Goal: Check status: Check status

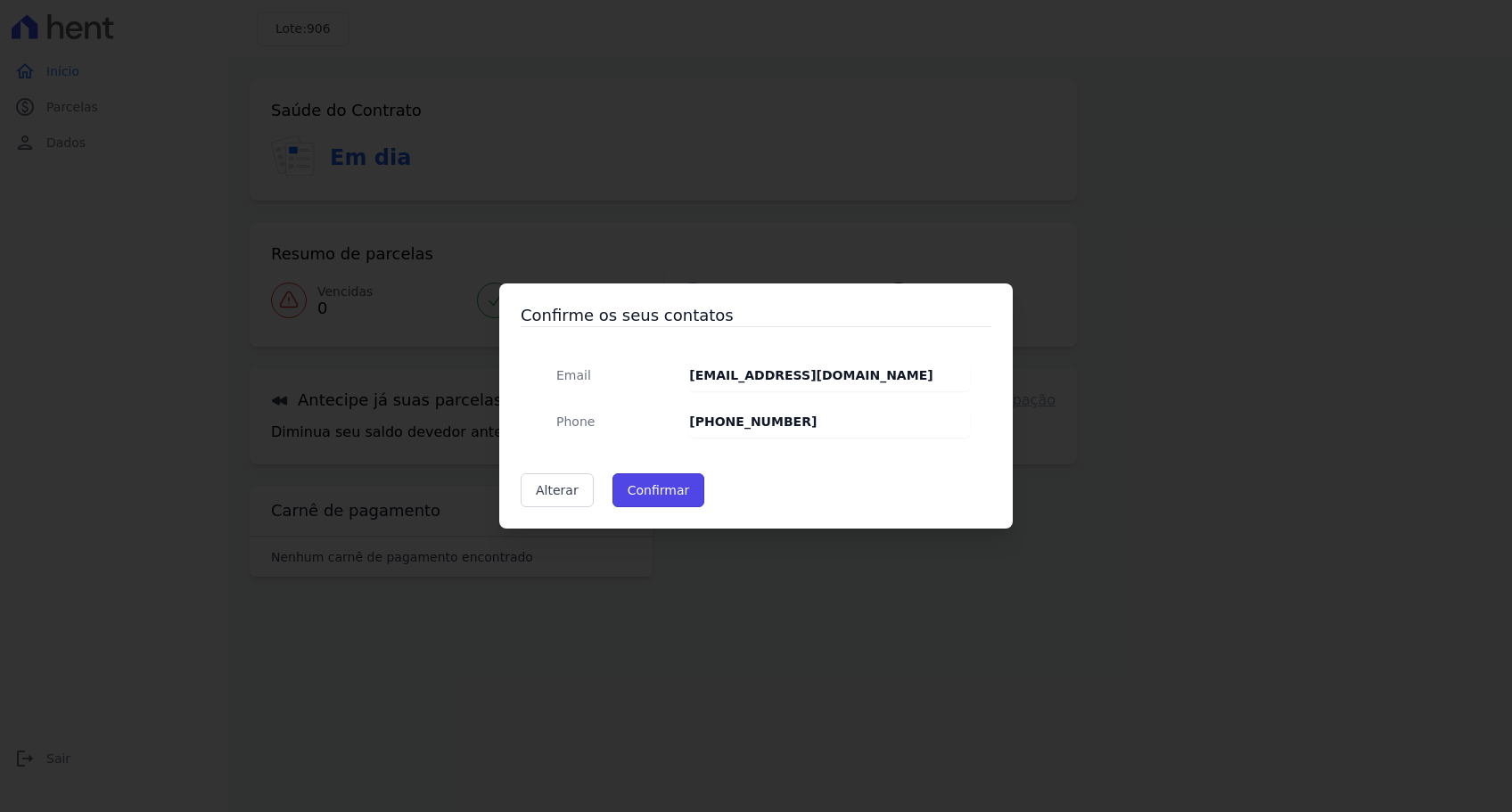
click at [653, 492] on button "Confirmar" at bounding box center [659, 490] width 93 height 33
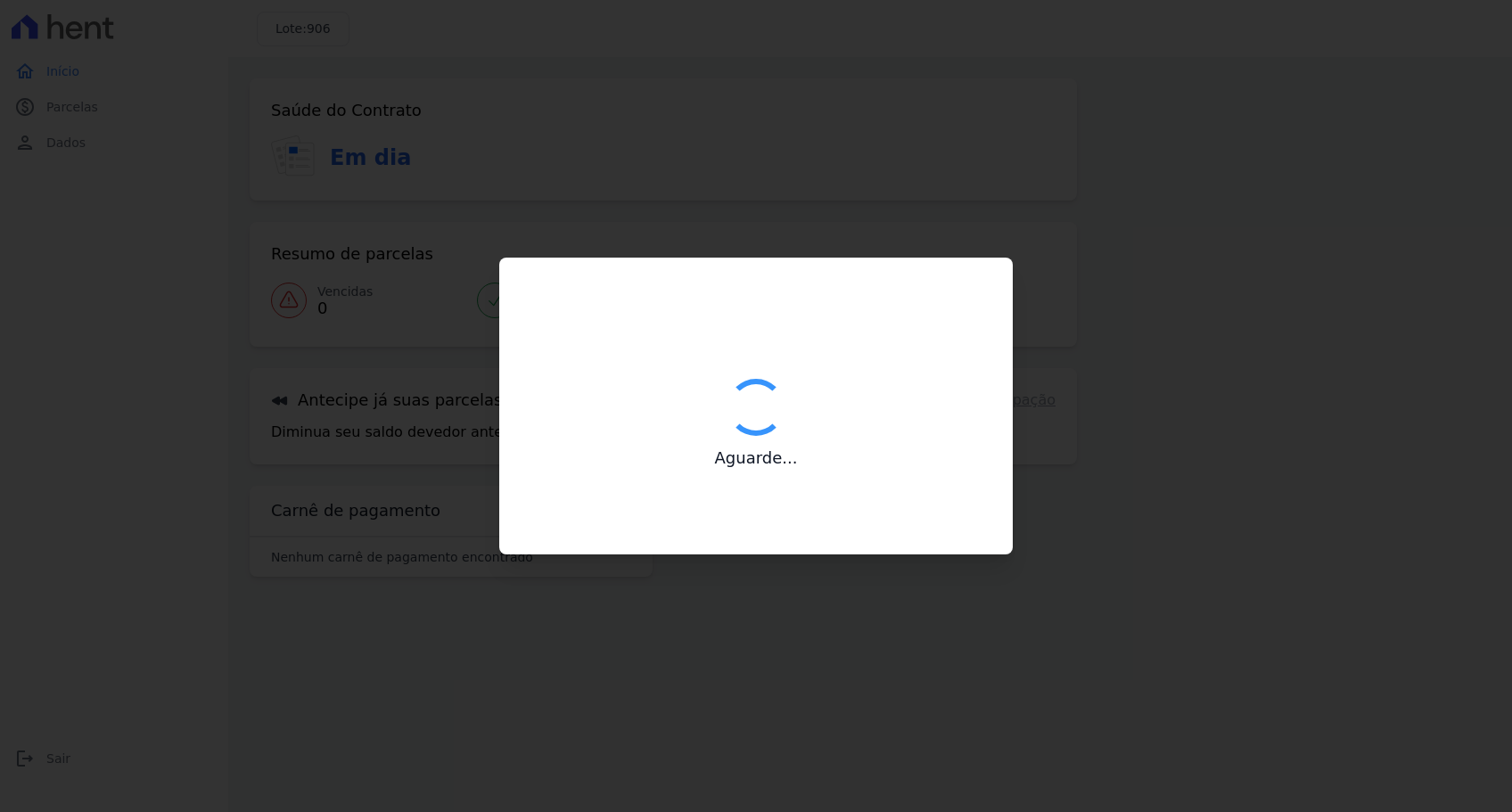
type input "Contatos confirmados com sucesso."
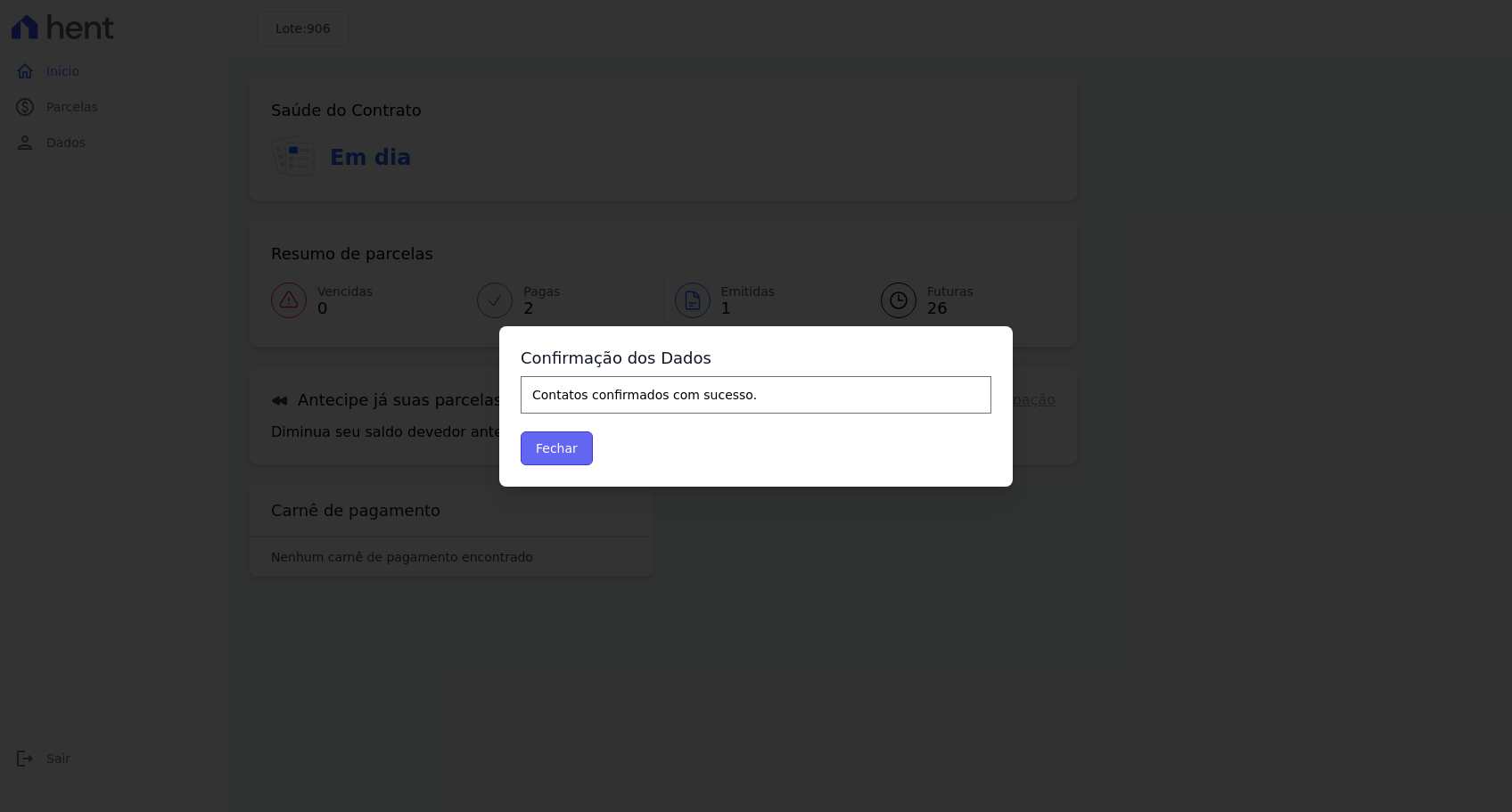
click at [569, 459] on button "Fechar" at bounding box center [557, 448] width 73 height 33
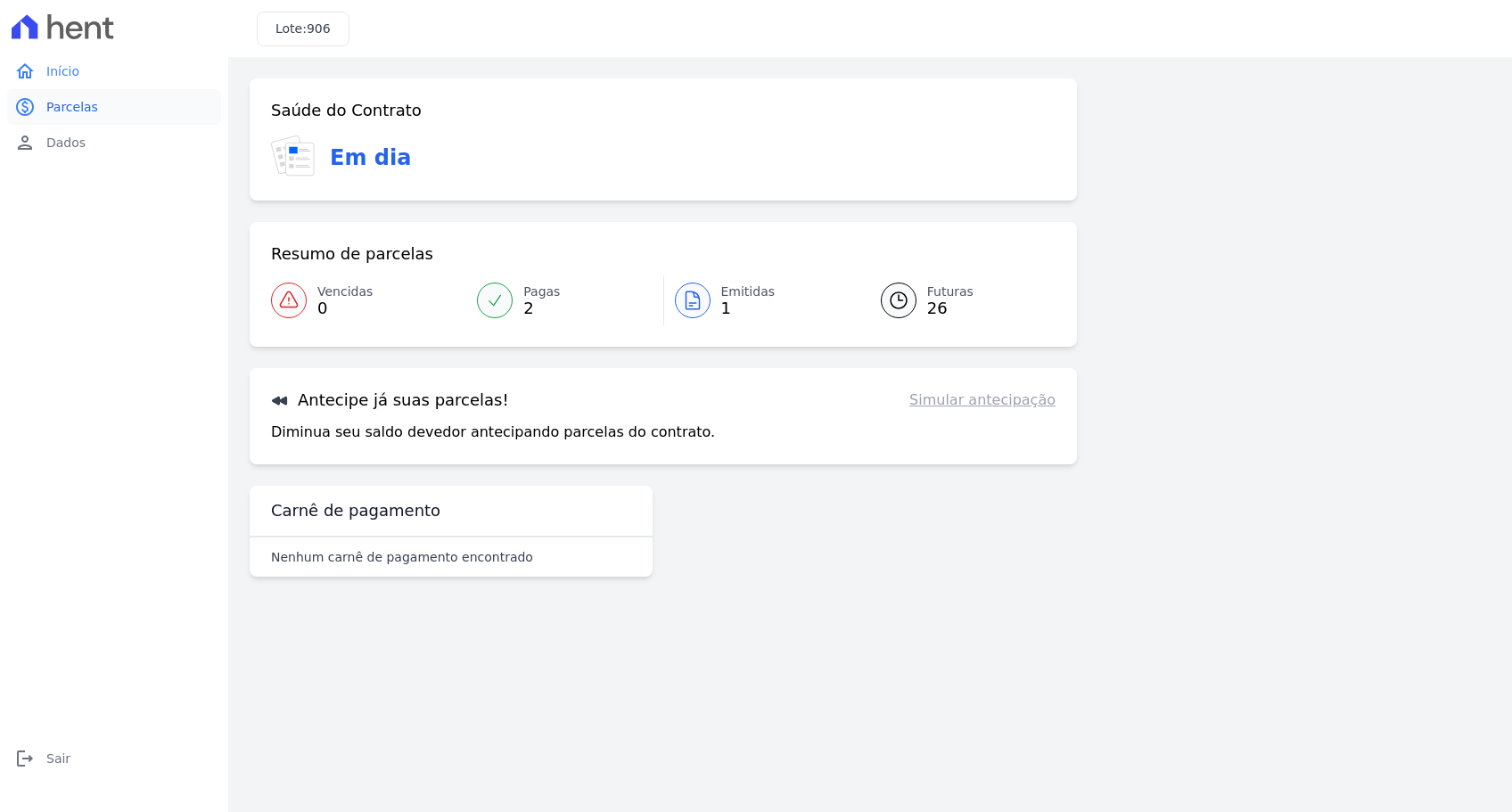
click at [75, 107] on span "Parcelas" at bounding box center [73, 106] width 52 height 18
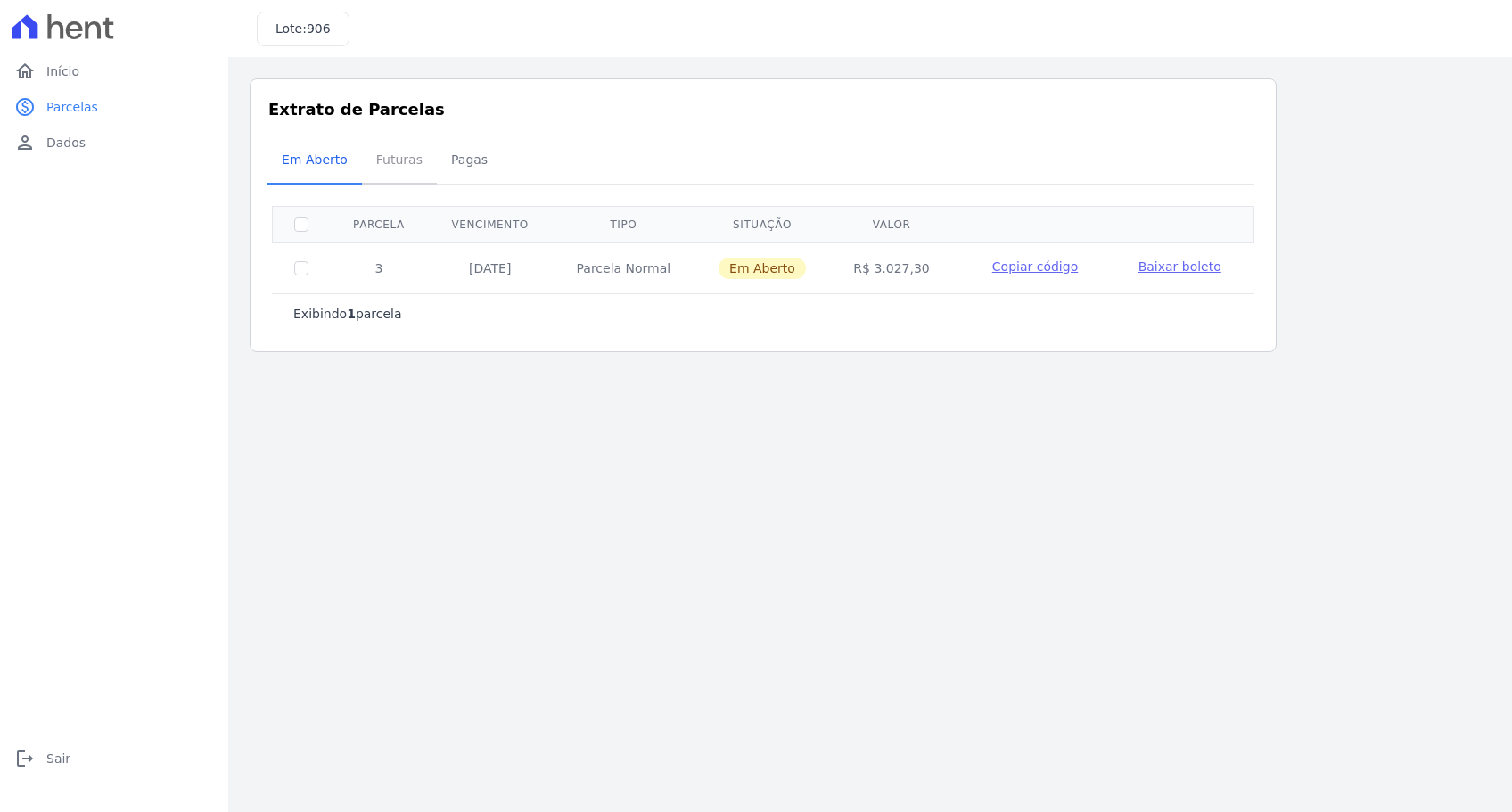
click at [398, 160] on span "Futuras" at bounding box center [399, 159] width 68 height 35
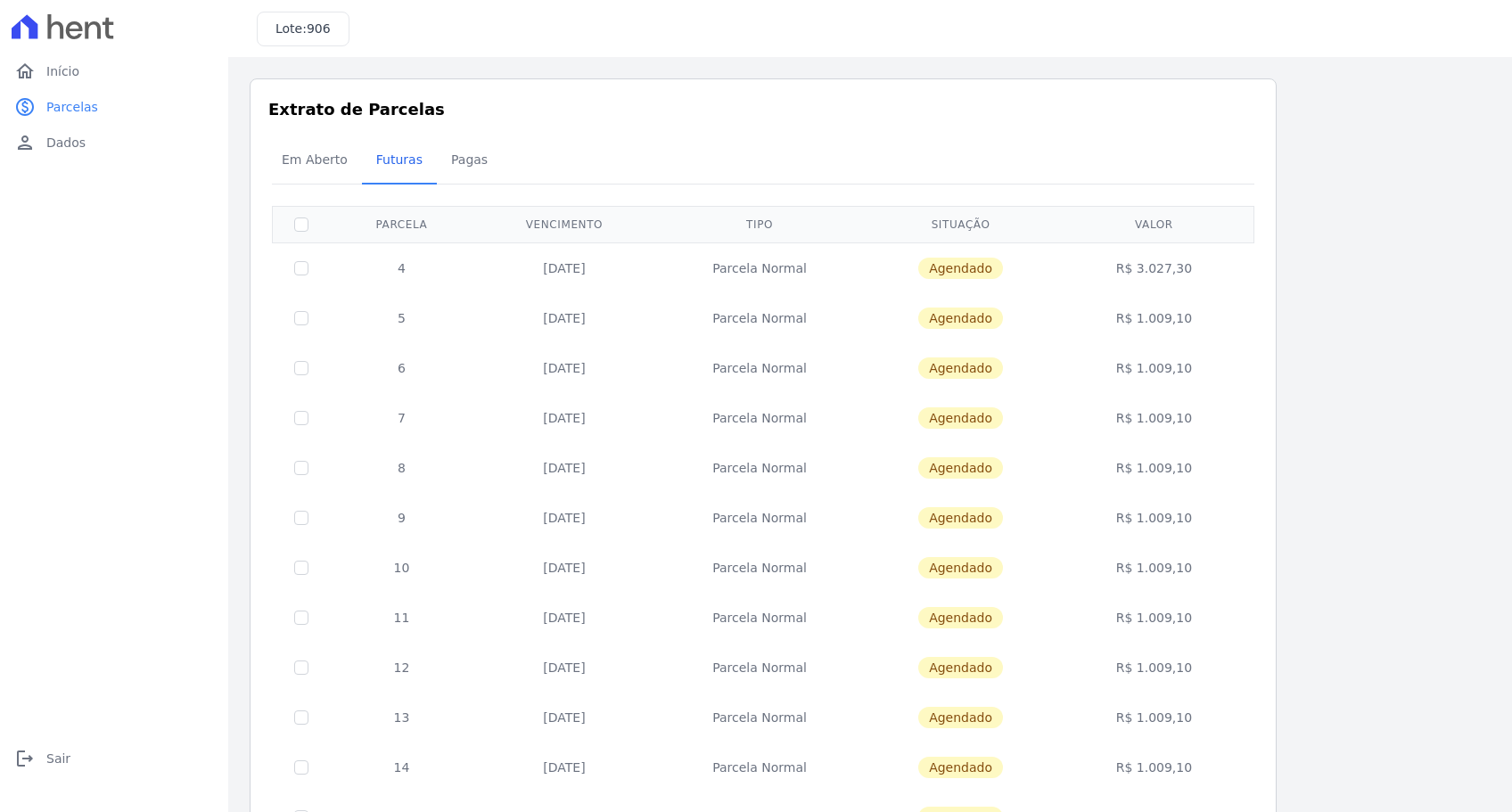
drag, startPoint x: 1126, startPoint y: 270, endPoint x: 1198, endPoint y: 262, distance: 72.4
click at [1198, 262] on td "R$ 3.027,30" at bounding box center [1153, 268] width 193 height 51
copy td "R$ 3.027,30"
click at [454, 160] on span "Pagas" at bounding box center [469, 159] width 58 height 35
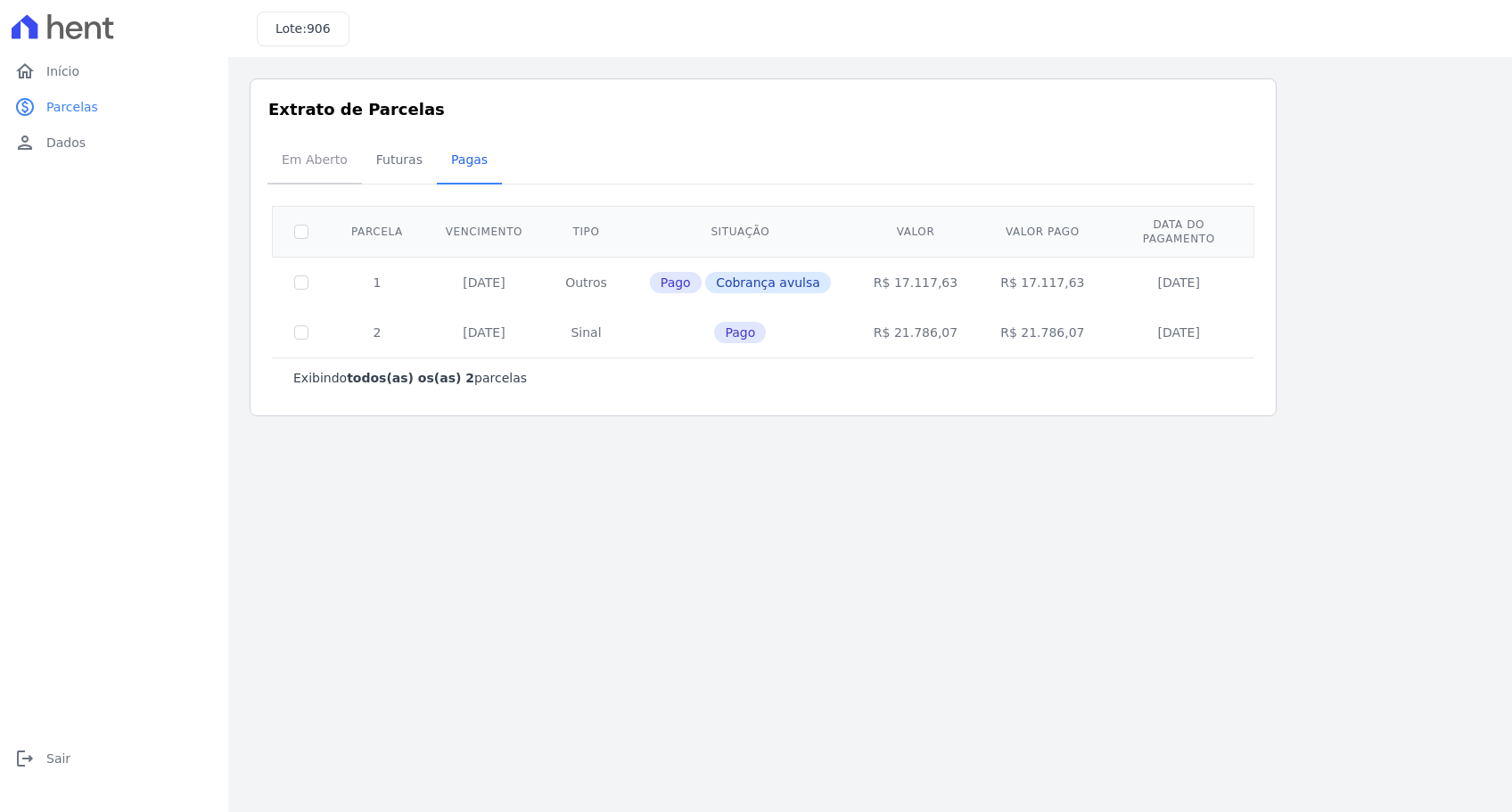
click at [321, 162] on span "Em Aberto" at bounding box center [314, 159] width 87 height 35
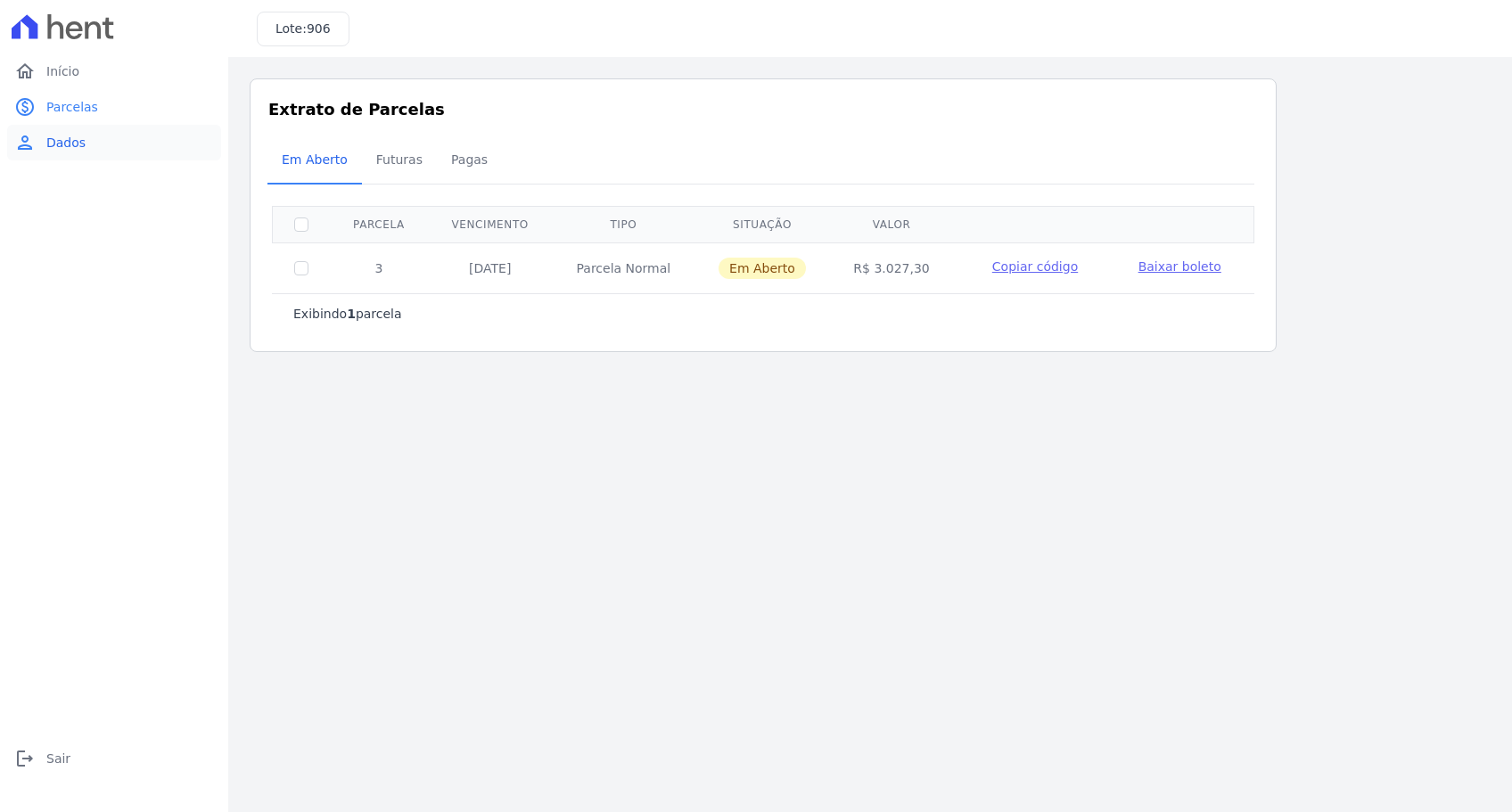
click at [84, 149] on link "person Dados" at bounding box center [114, 142] width 214 height 35
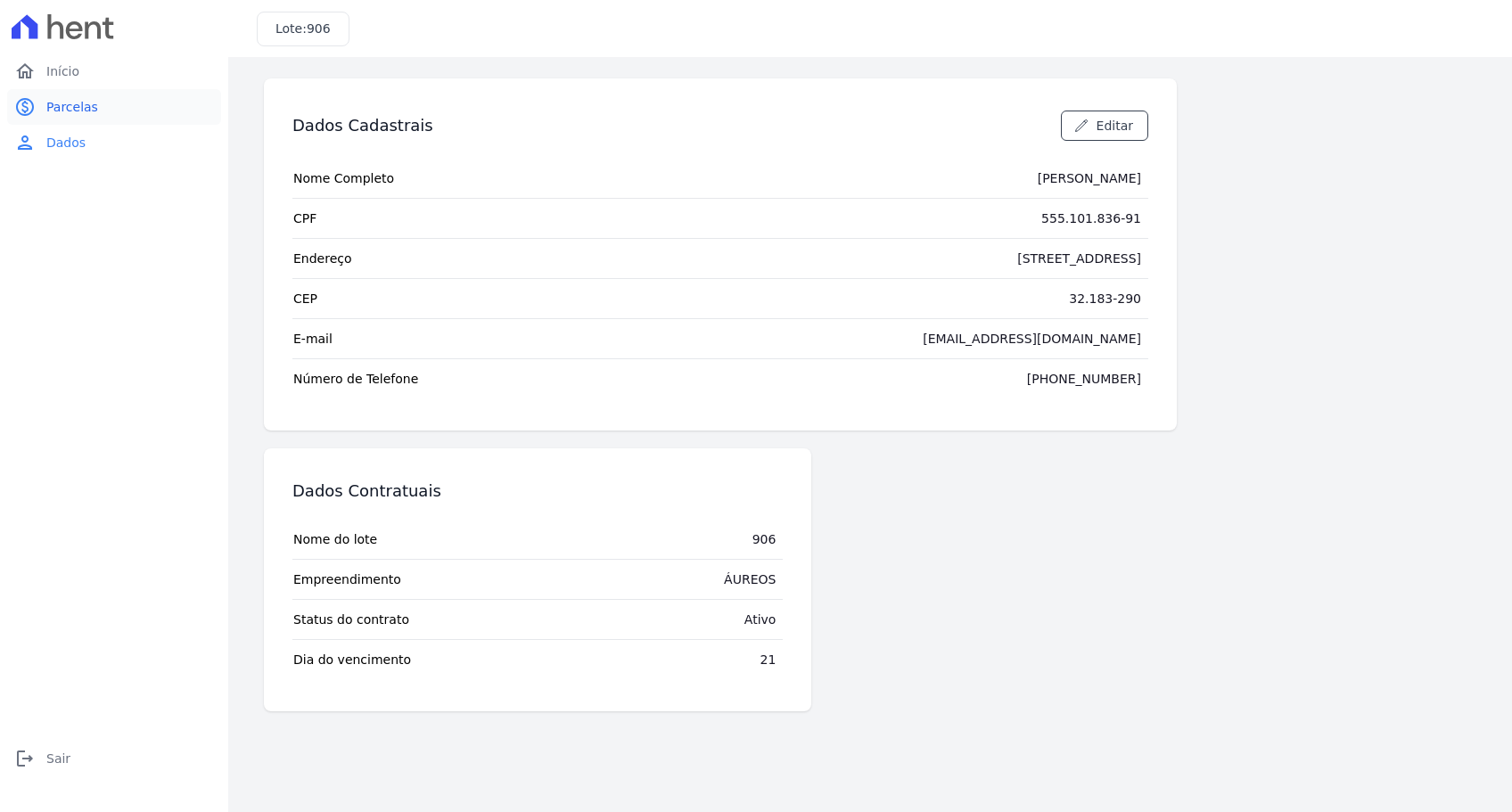
click at [74, 113] on span "Parcelas" at bounding box center [73, 106] width 52 height 18
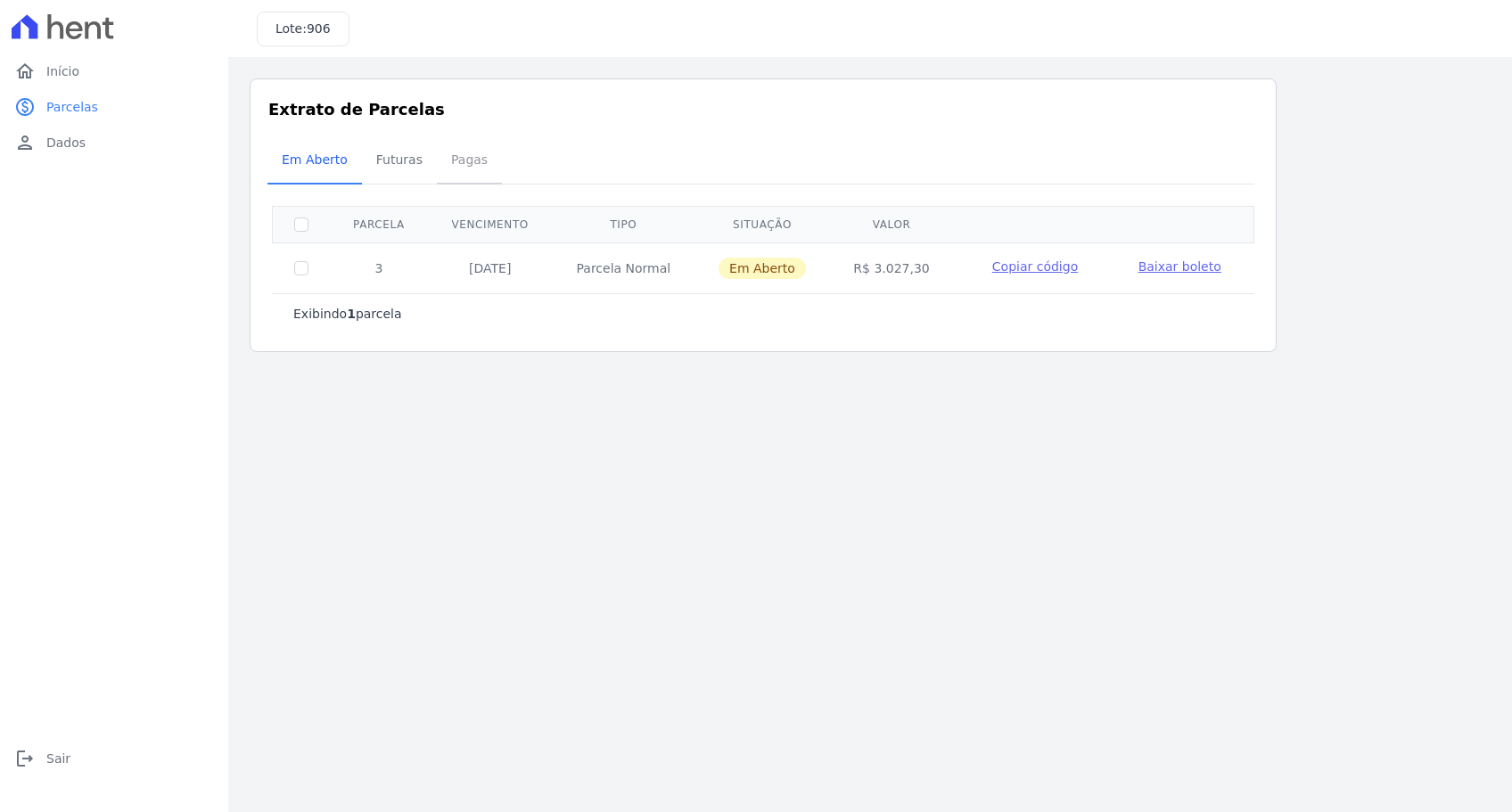
click at [442, 159] on span "Pagas" at bounding box center [469, 159] width 58 height 35
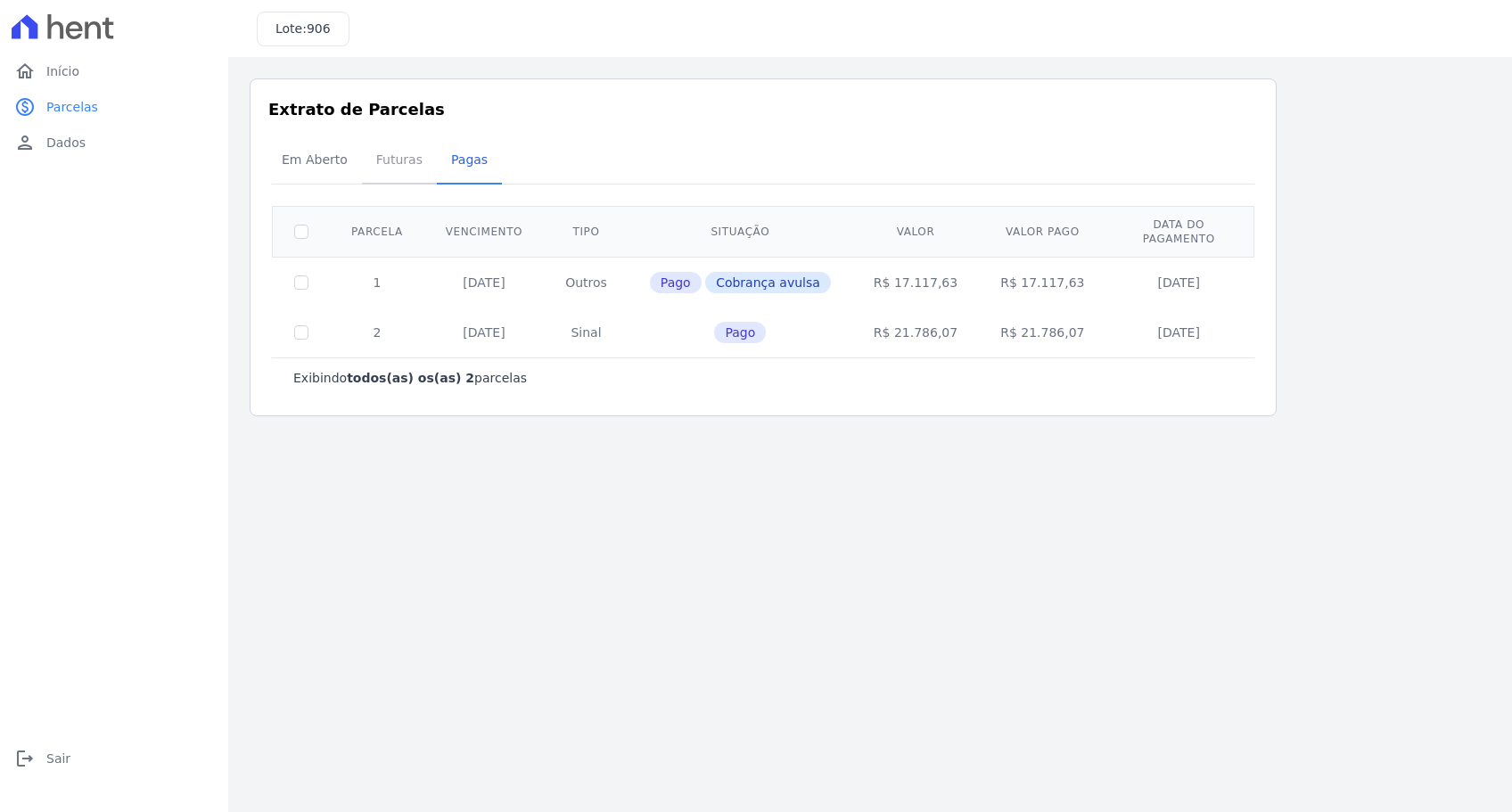
click at [383, 160] on span "Futuras" at bounding box center [399, 159] width 68 height 35
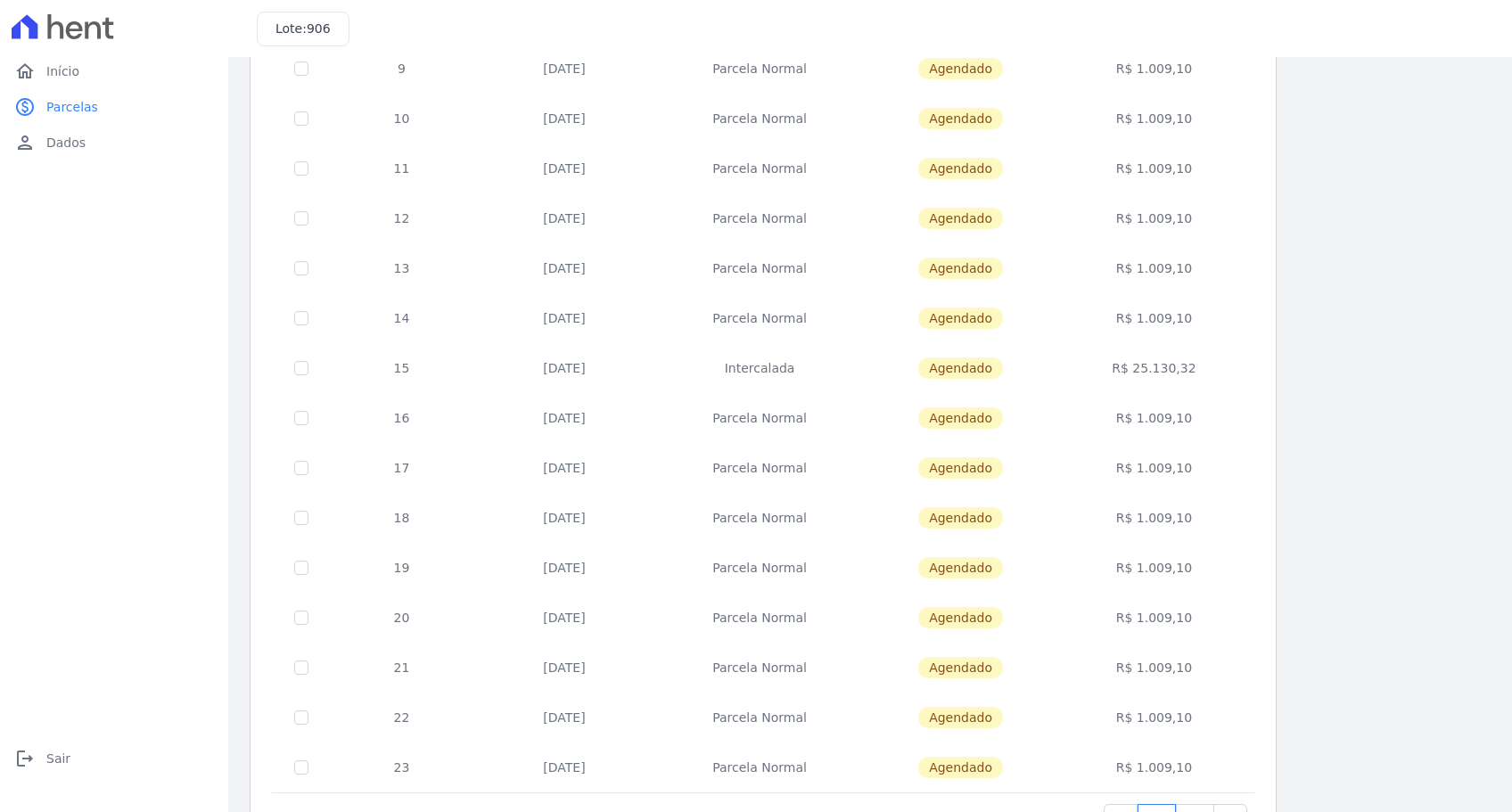
scroll to position [533, 0]
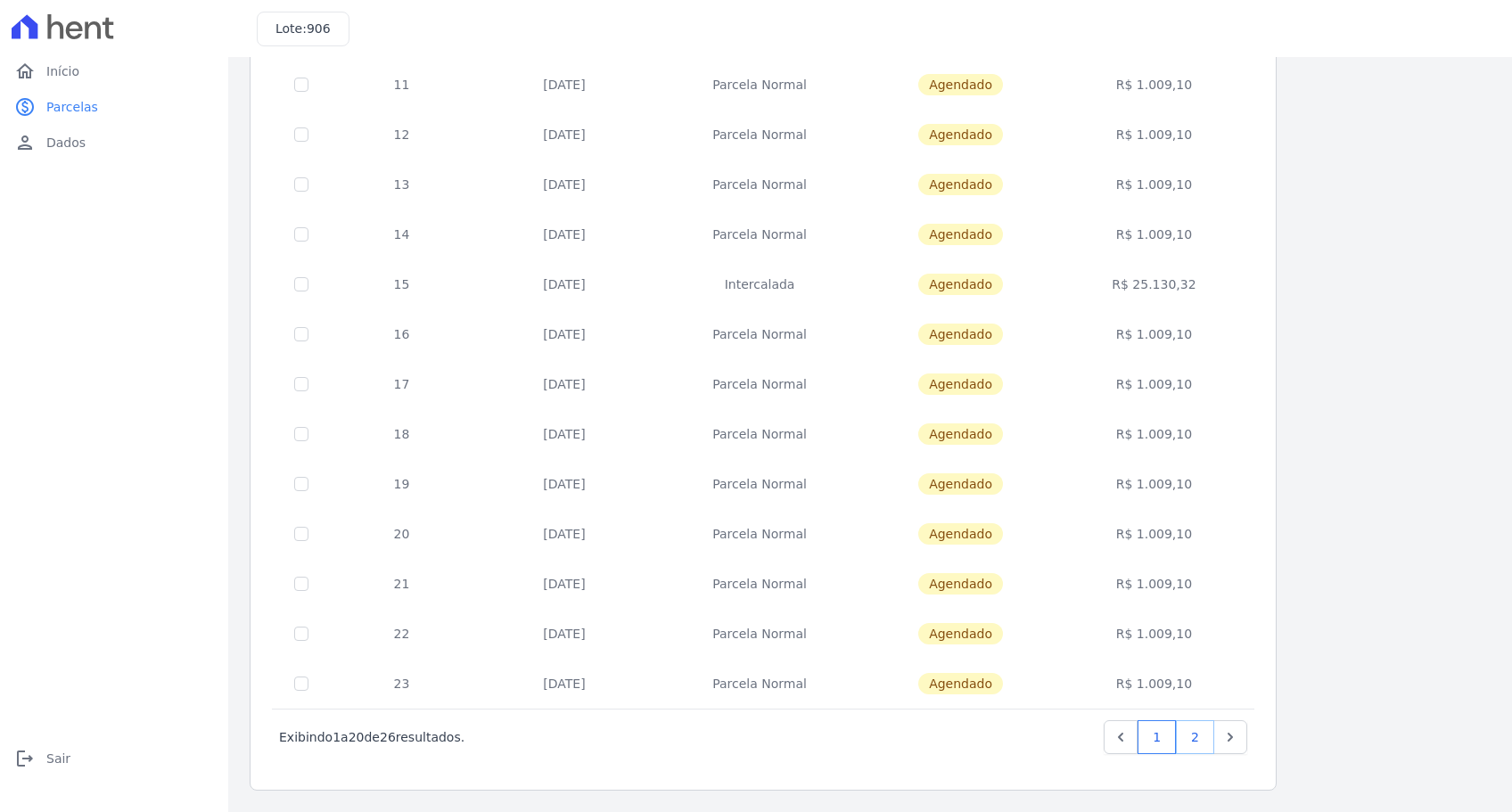
click at [1192, 735] on link "2" at bounding box center [1195, 737] width 38 height 33
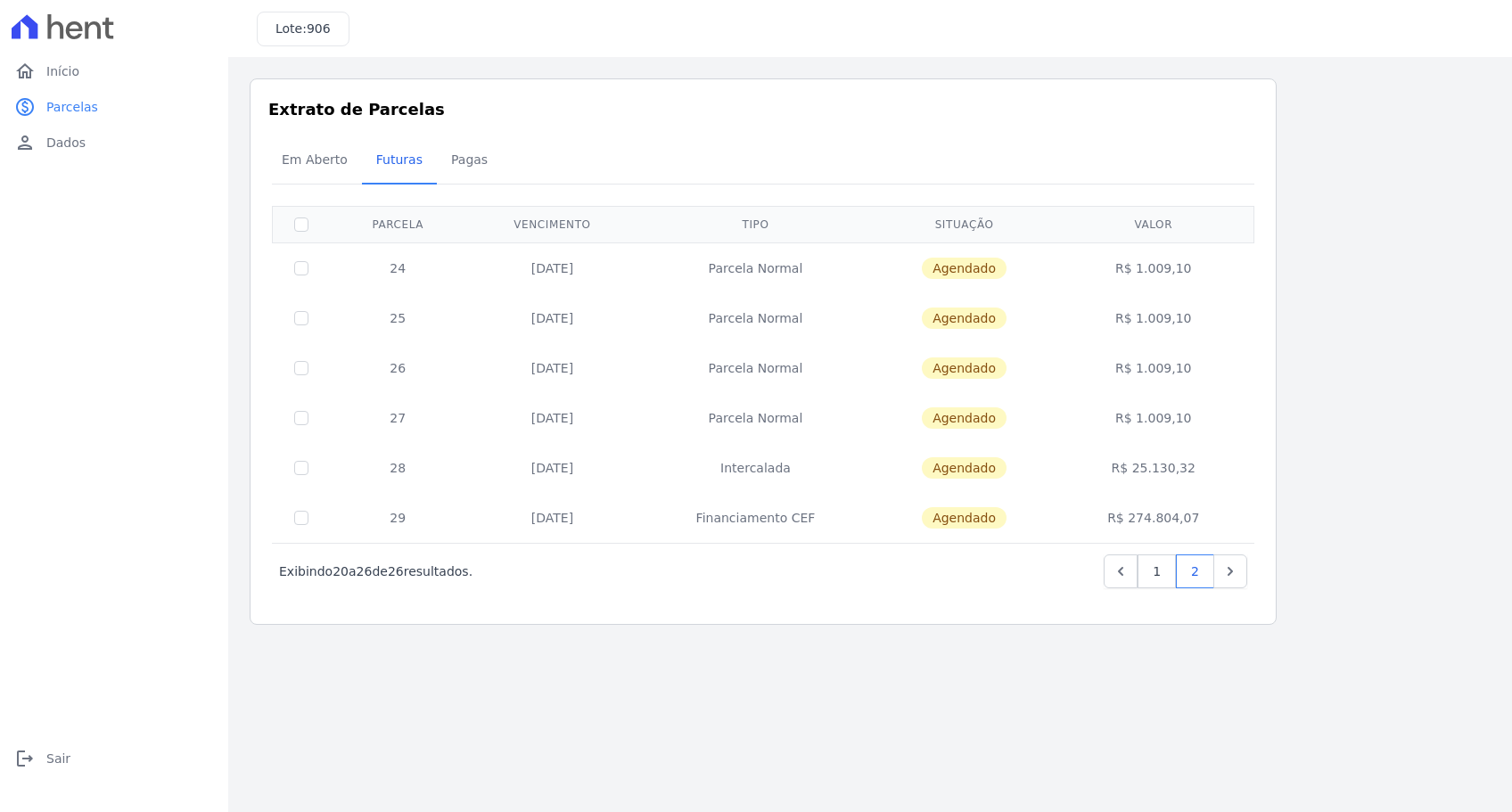
drag, startPoint x: 1125, startPoint y: 471, endPoint x: 1198, endPoint y: 469, distance: 73.0
click at [1198, 469] on td "R$ 25.130,32" at bounding box center [1153, 468] width 194 height 50
copy td "R$ 25.130,32"
click at [458, 158] on span "Pagas" at bounding box center [469, 159] width 58 height 35
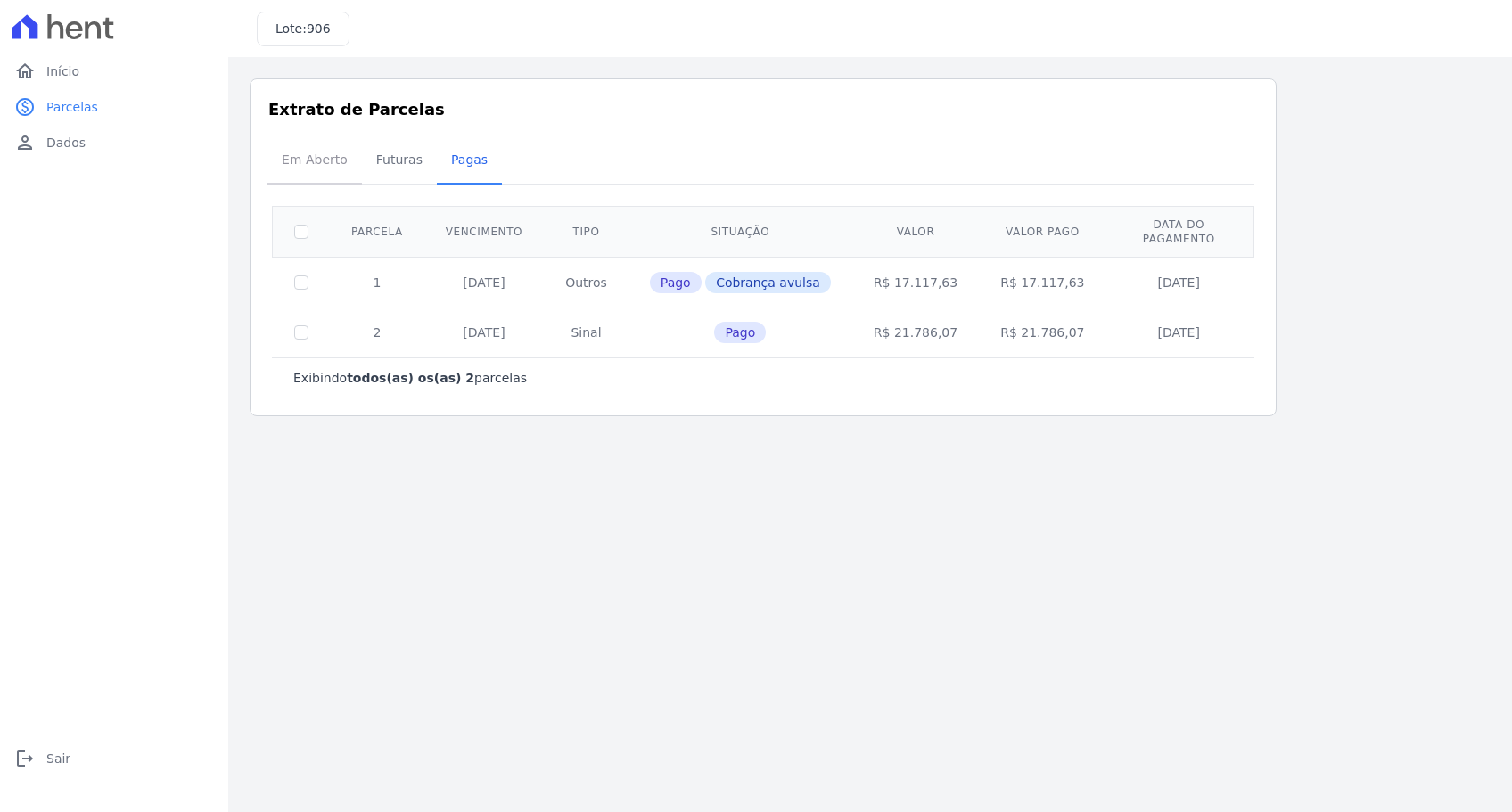
click at [311, 159] on span "Em Aberto" at bounding box center [314, 159] width 87 height 35
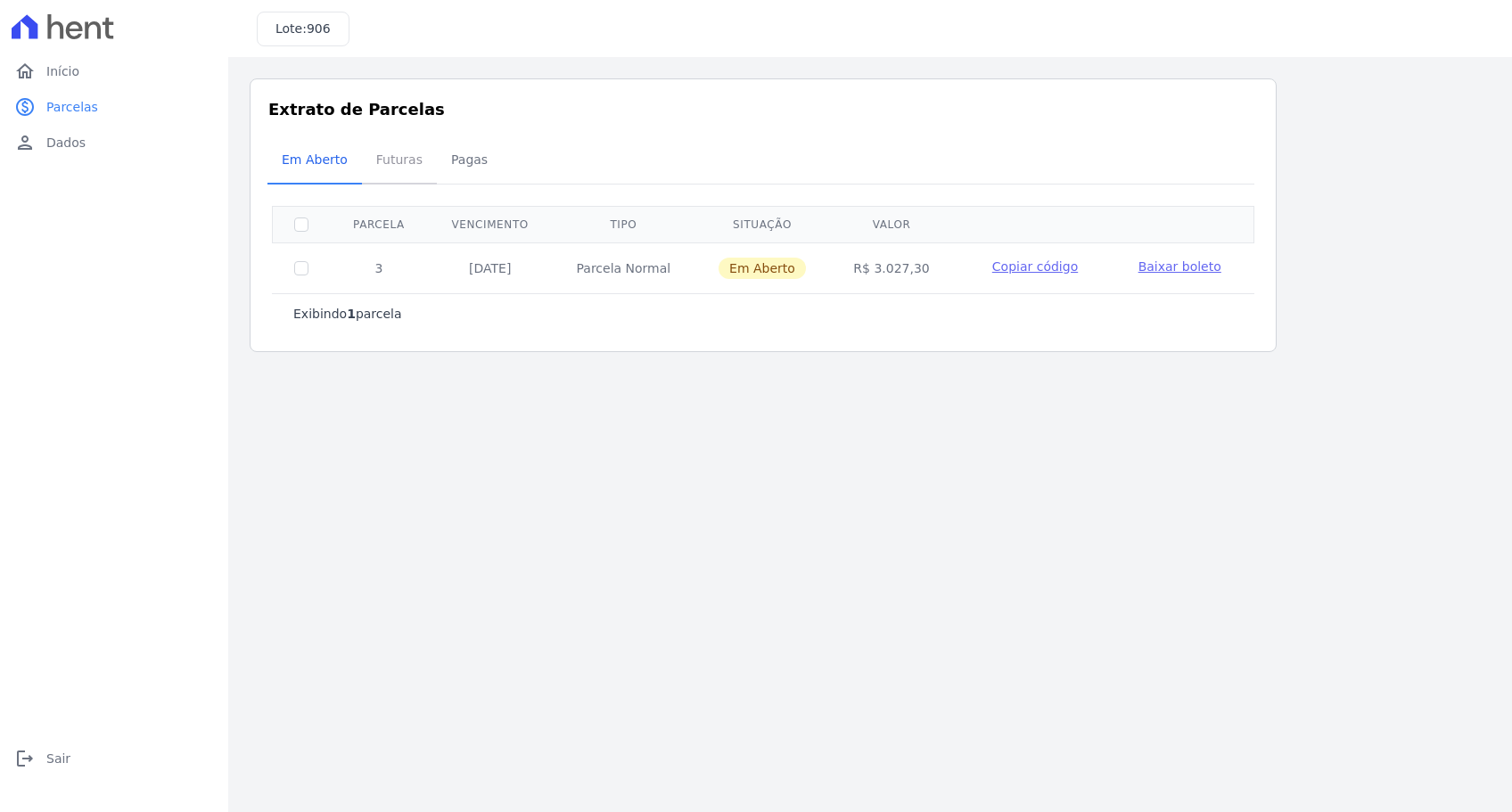
click at [379, 161] on span "Futuras" at bounding box center [399, 159] width 68 height 35
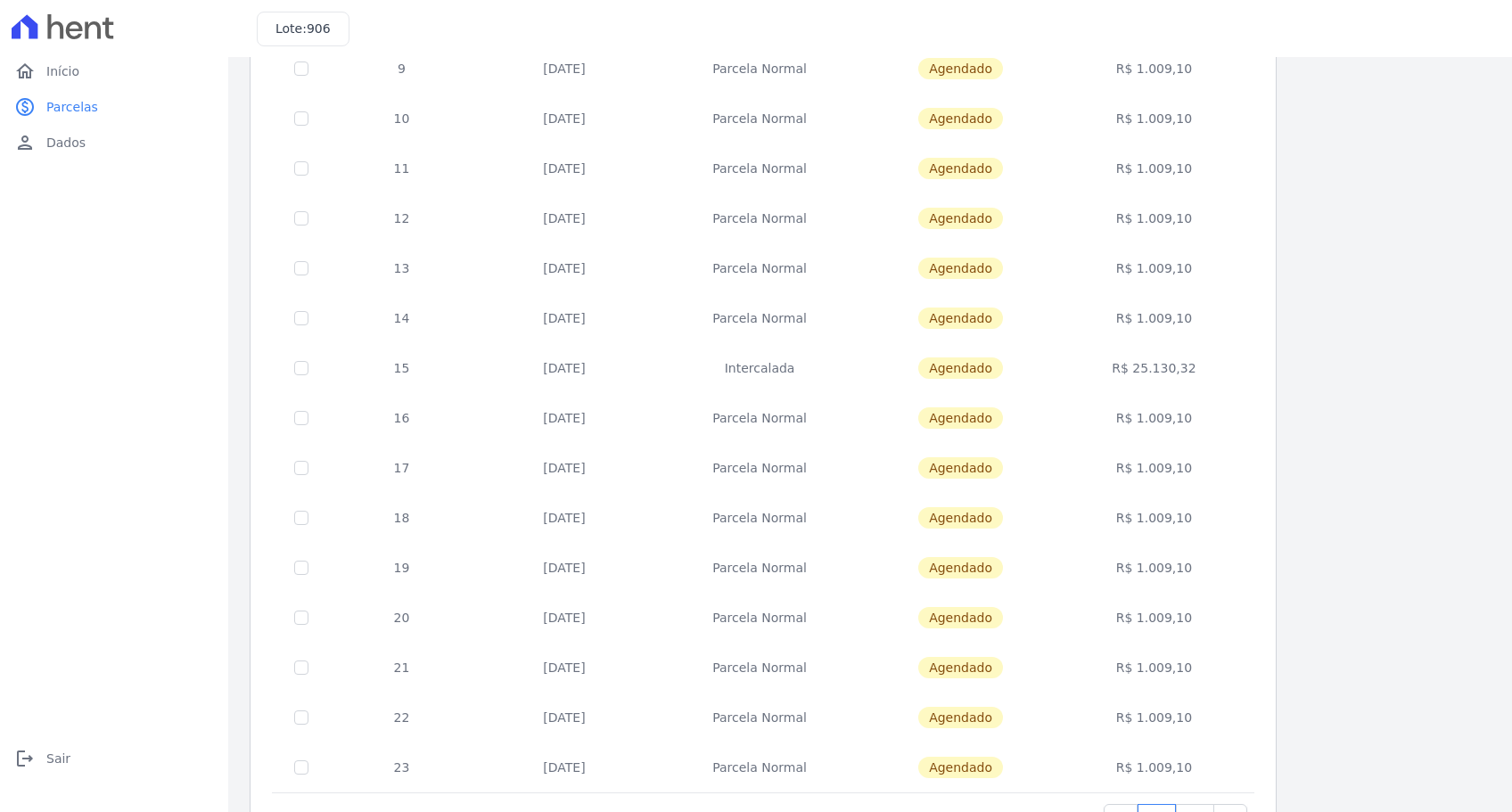
scroll to position [533, 0]
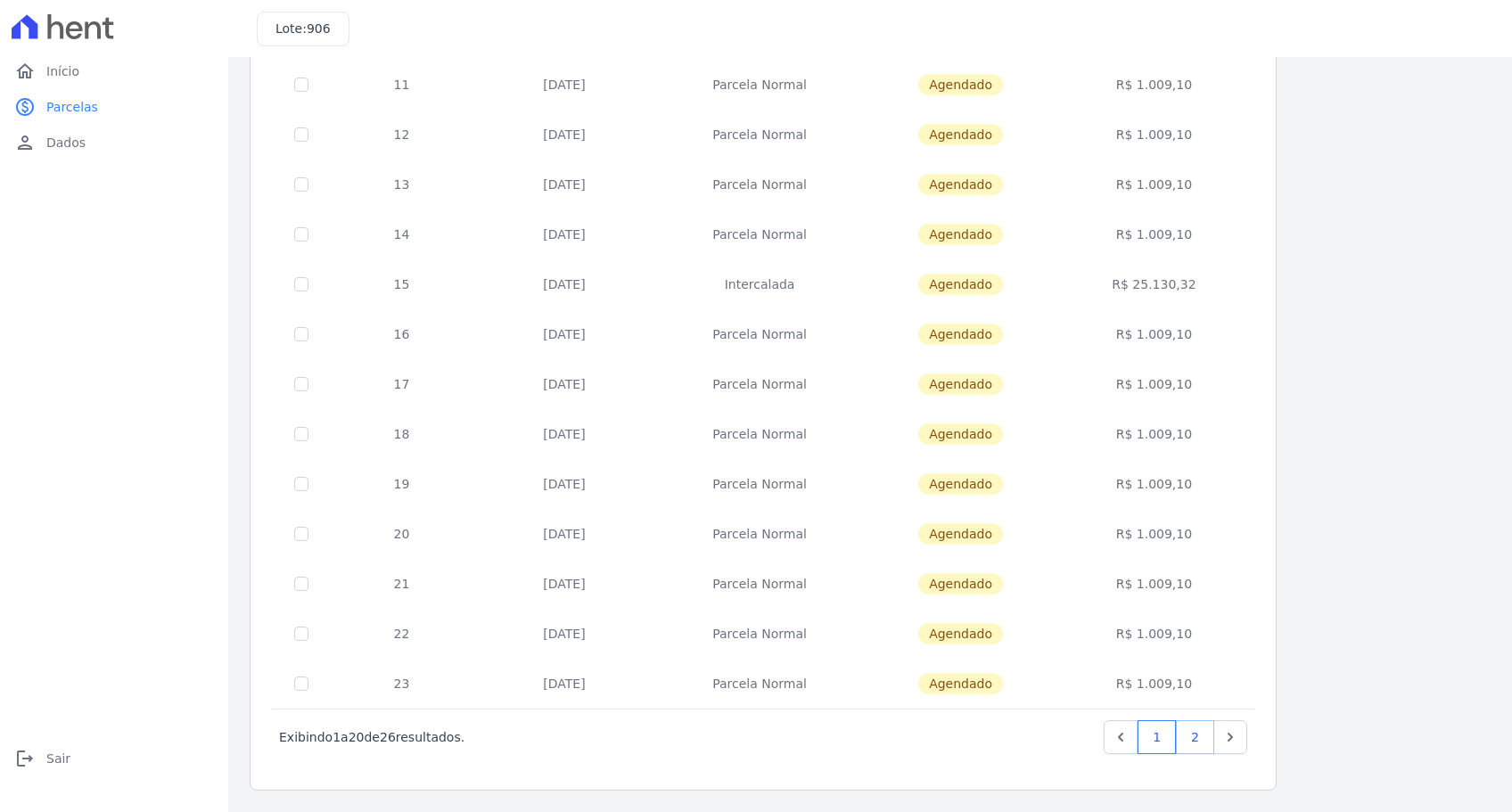
click at [1193, 733] on link "2" at bounding box center [1195, 737] width 38 height 33
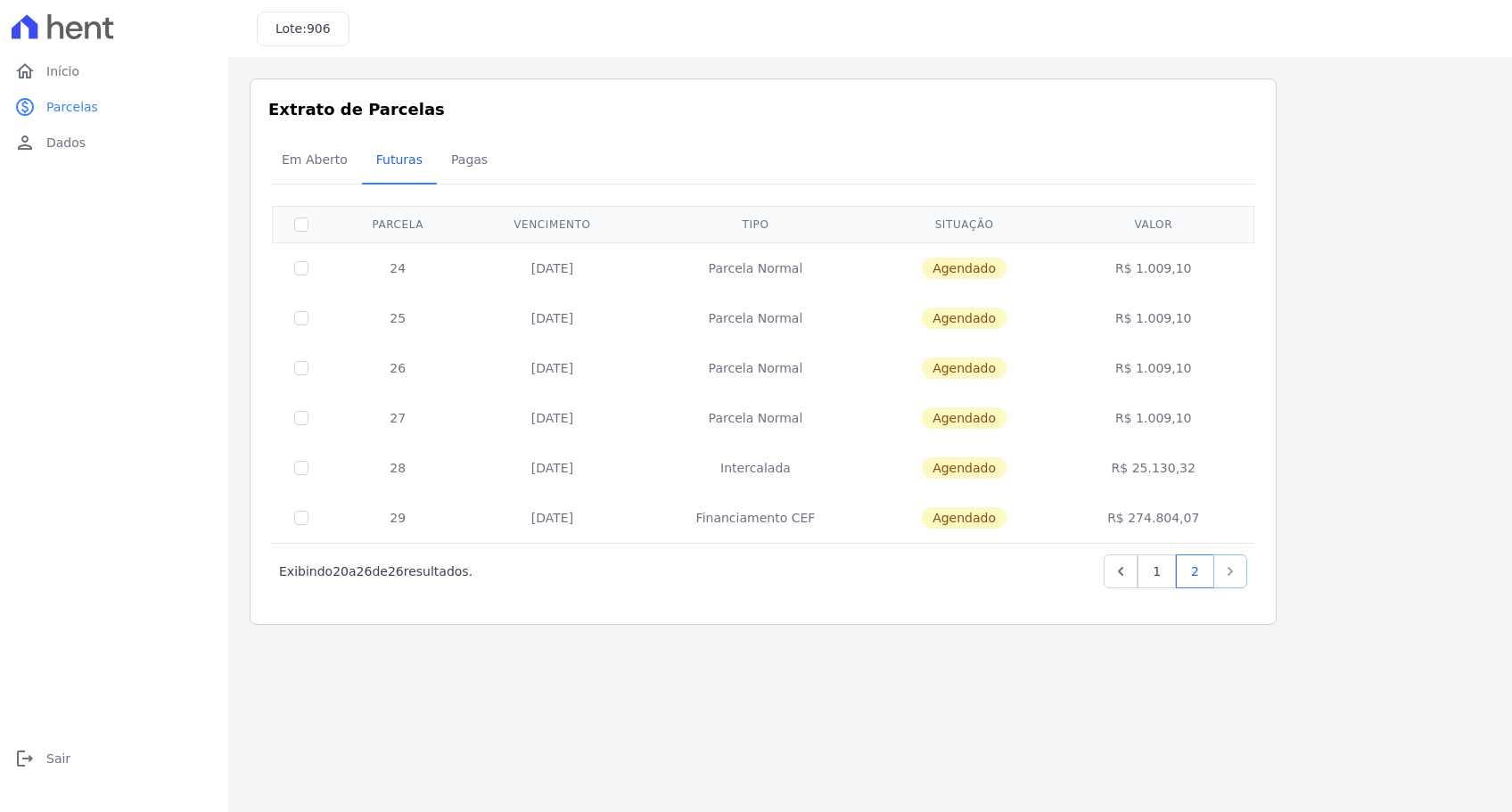
click at [1226, 572] on icon "Next" at bounding box center [1230, 571] width 18 height 18
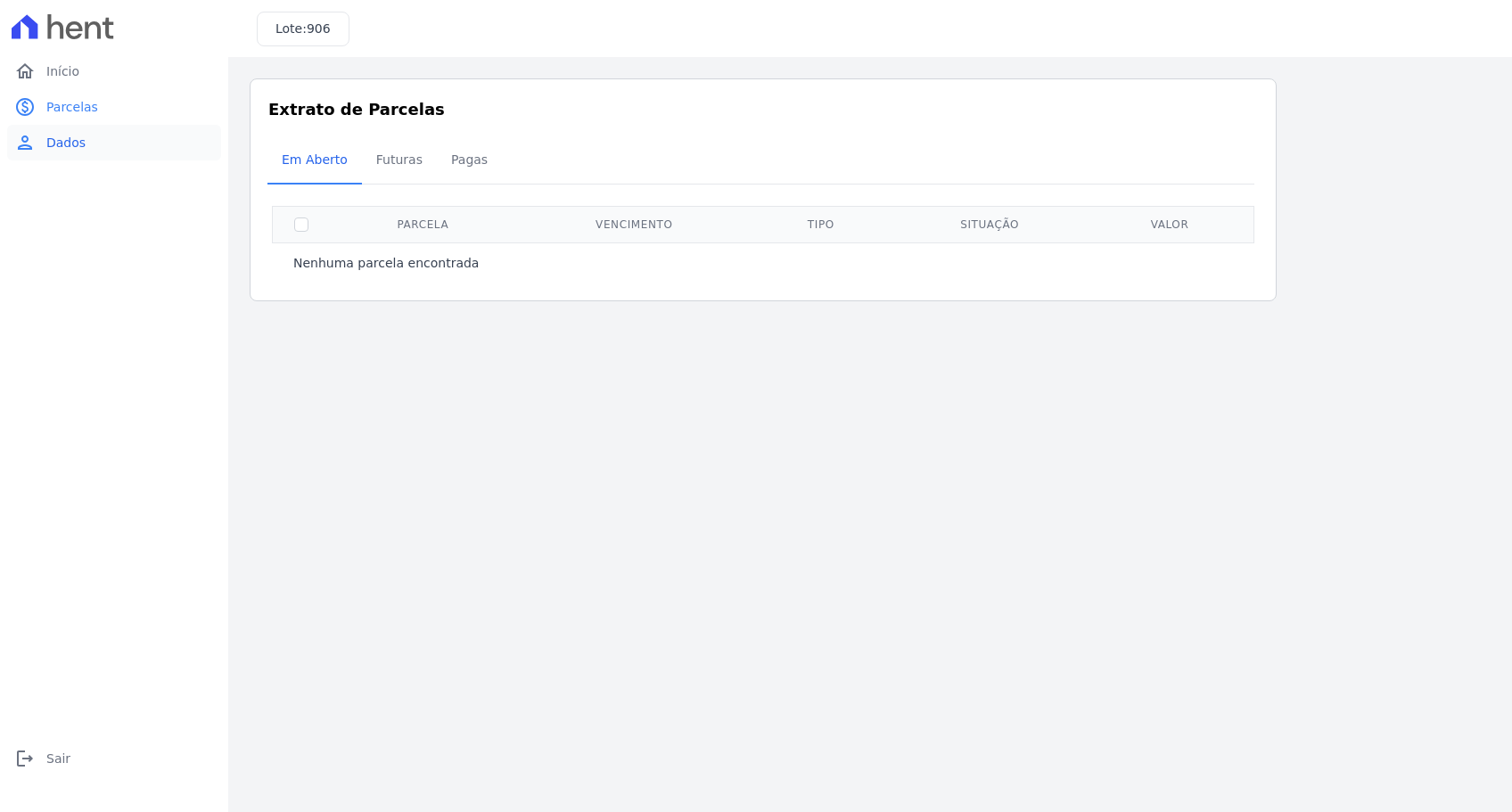
click at [49, 141] on span "Dados" at bounding box center [66, 142] width 39 height 18
